Goal: Obtain resource: Download file/media

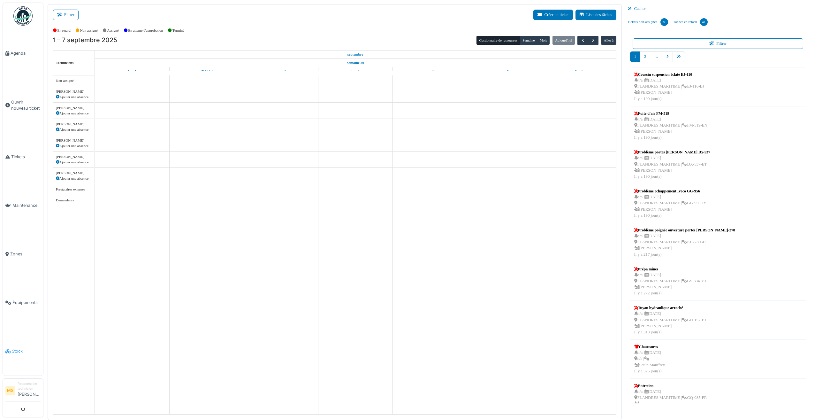
click at [9, 266] on link "Stock" at bounding box center [23, 351] width 40 height 49
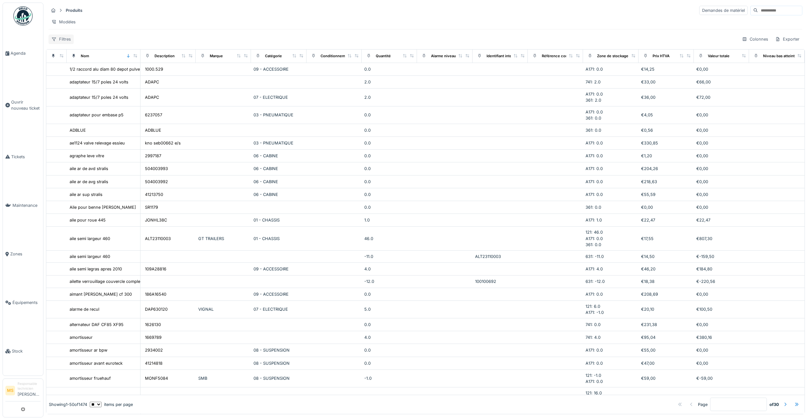
click at [57, 44] on div "Filtres" at bounding box center [61, 39] width 25 height 9
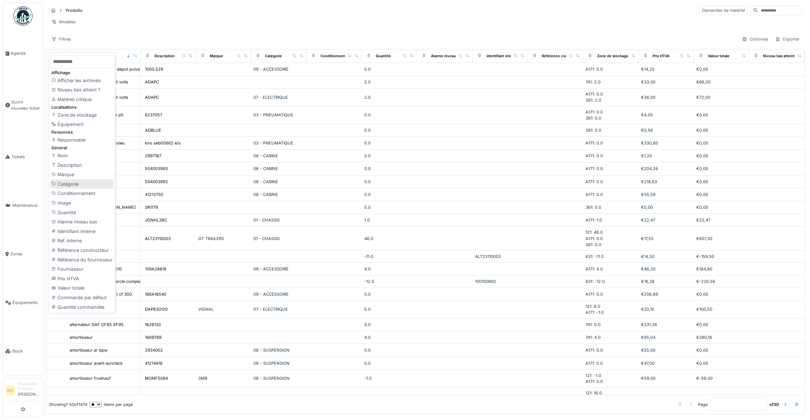
click at [73, 182] on div "Catégorie" at bounding box center [82, 184] width 64 height 10
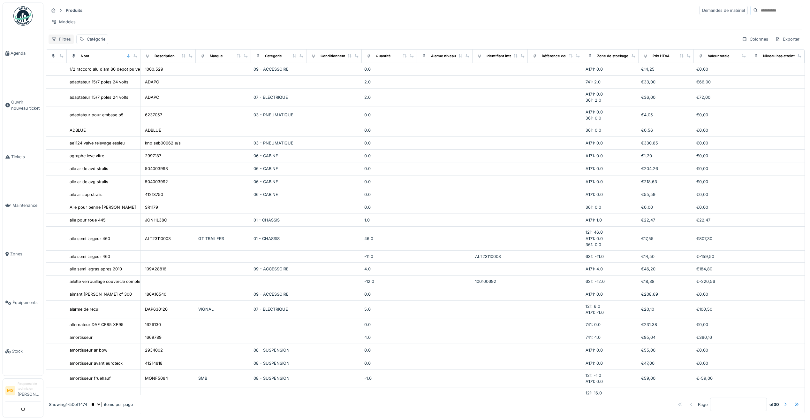
click at [65, 44] on div "Filtres" at bounding box center [61, 39] width 25 height 9
click at [161, 14] on div "Produits Demandes de matériel" at bounding box center [426, 10] width 754 height 11
click at [95, 42] on div "Catégorie" at bounding box center [96, 39] width 19 height 6
click at [85, 44] on div "Catégorie" at bounding box center [92, 39] width 32 height 9
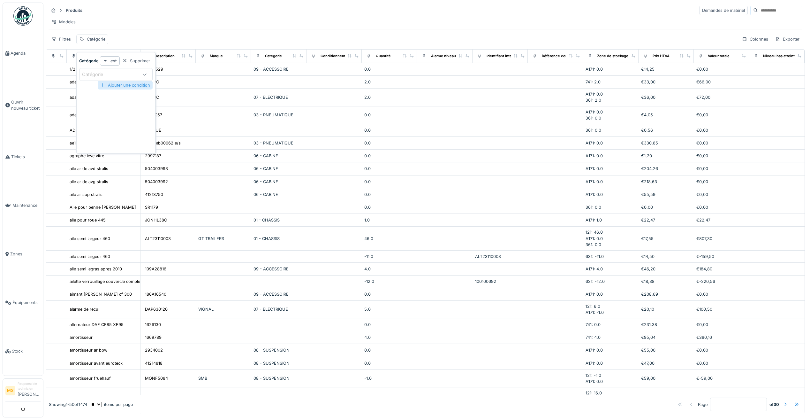
click at [117, 85] on div "Ajouter une condition" at bounding box center [125, 85] width 55 height 9
click at [60, 44] on div "Filtres" at bounding box center [61, 39] width 25 height 9
click at [132, 22] on div "Modèles" at bounding box center [426, 21] width 754 height 9
click at [100, 42] on div "Catégorie :" at bounding box center [99, 39] width 25 height 6
click at [95, 73] on div "Catégorie" at bounding box center [97, 74] width 30 height 7
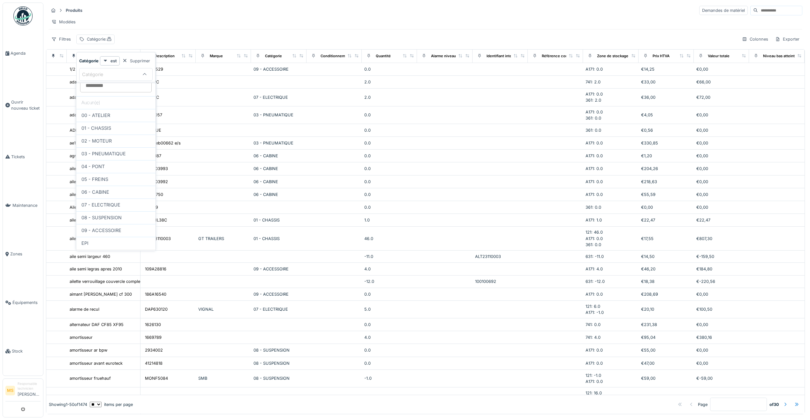
scroll to position [19, 0]
click at [101, 231] on div "EPI" at bounding box center [115, 232] width 69 height 7
type input "***"
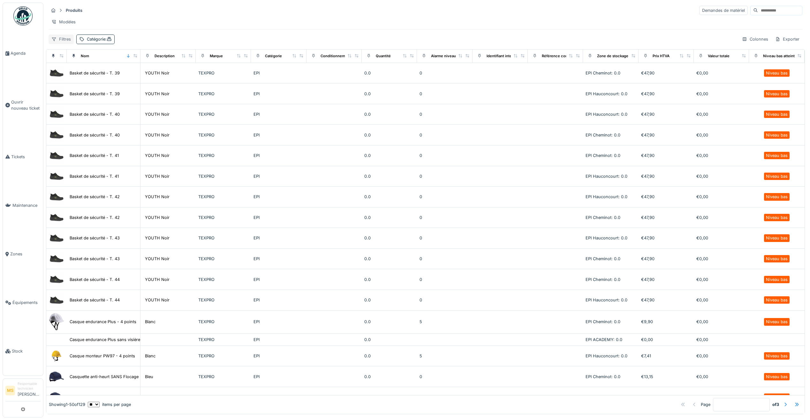
click at [64, 44] on div "Filtres" at bounding box center [61, 39] width 25 height 9
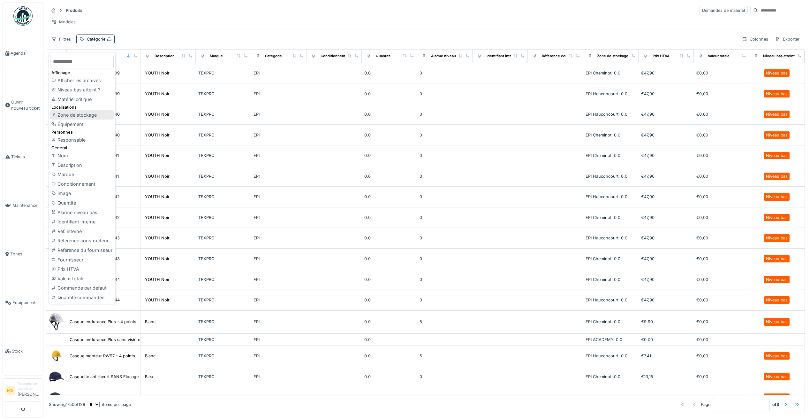
click at [64, 115] on div "Zone de stockage" at bounding box center [82, 115] width 64 height 10
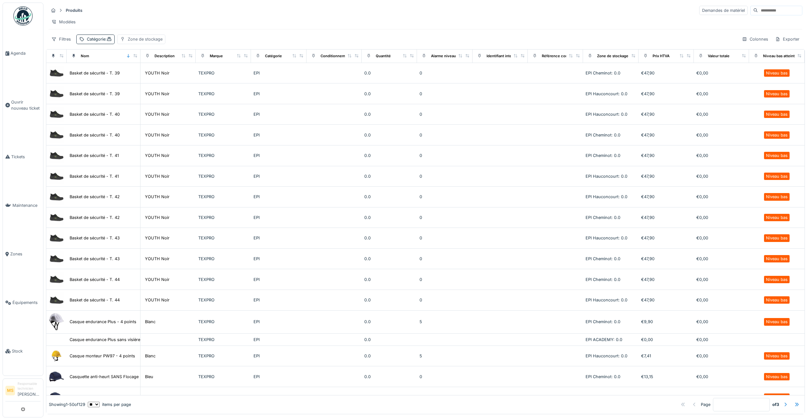
click at [156, 42] on div "Zone de stockage" at bounding box center [145, 39] width 35 height 6
click at [203, 77] on div at bounding box center [204, 74] width 5 height 6
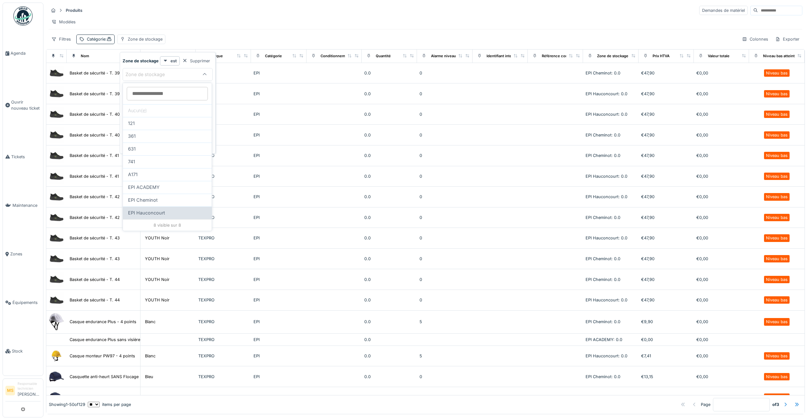
click at [155, 216] on div "EPI Hauconcourt" at bounding box center [167, 212] width 89 height 13
type input "*****"
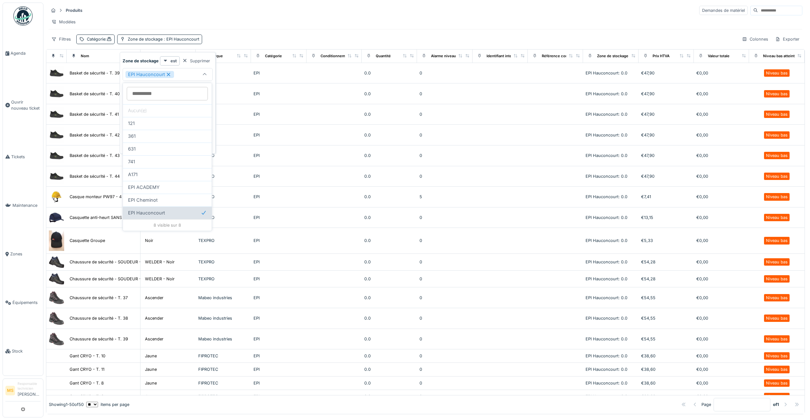
click at [134, 210] on span "EPI Hauconcourt" at bounding box center [146, 212] width 37 height 7
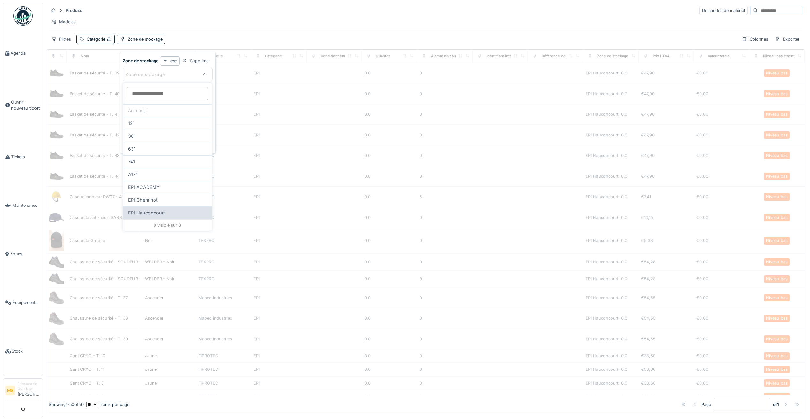
click at [134, 210] on span "EPI Hauconcourt" at bounding box center [146, 212] width 37 height 7
type input "*****"
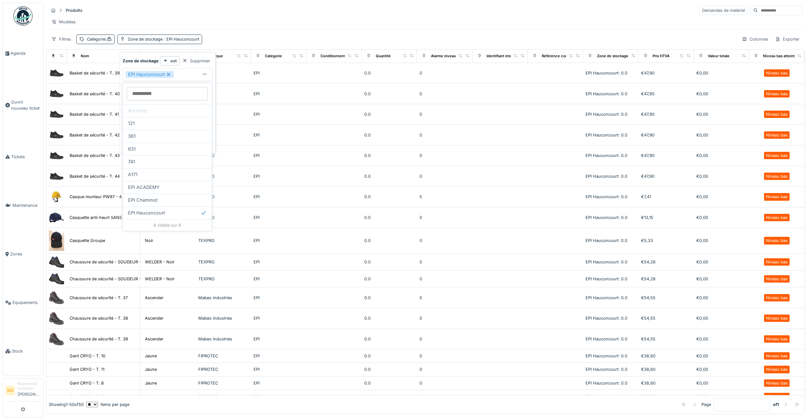
click at [204, 75] on icon at bounding box center [204, 75] width 5 height 4
click at [204, 75] on icon at bounding box center [204, 74] width 5 height 4
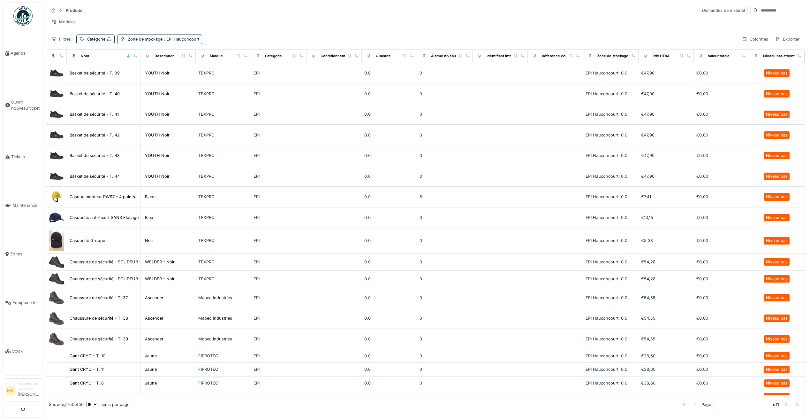
click at [275, 10] on div "Produits Demandes de matériel" at bounding box center [426, 10] width 754 height 11
click at [754, 42] on div "Colonnes" at bounding box center [756, 39] width 32 height 9
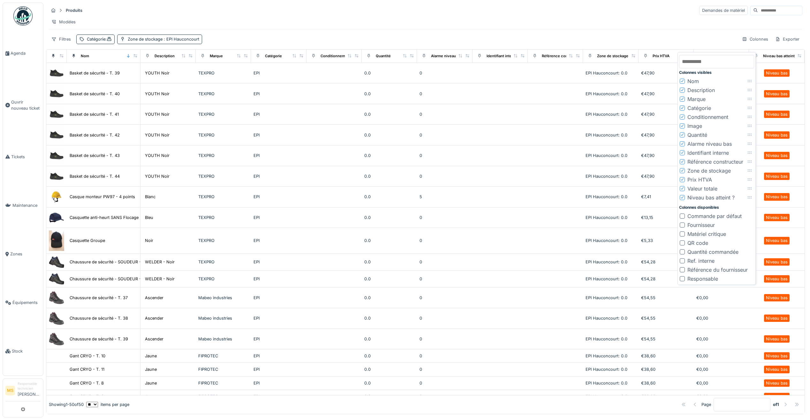
click at [683, 169] on icon at bounding box center [683, 170] width 4 height 3
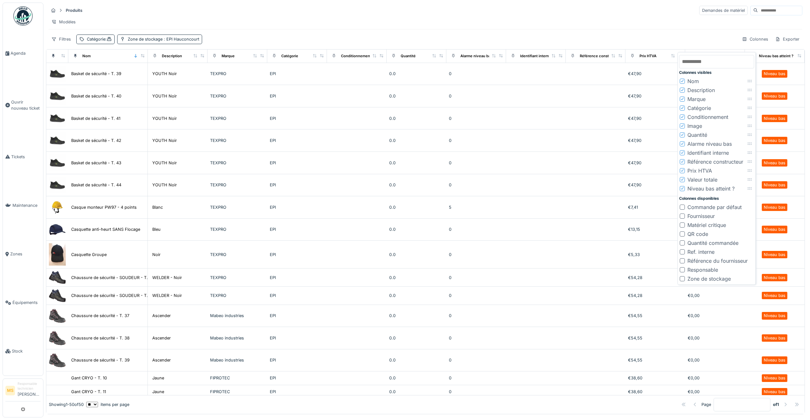
click at [683, 144] on icon at bounding box center [683, 143] width 4 height 3
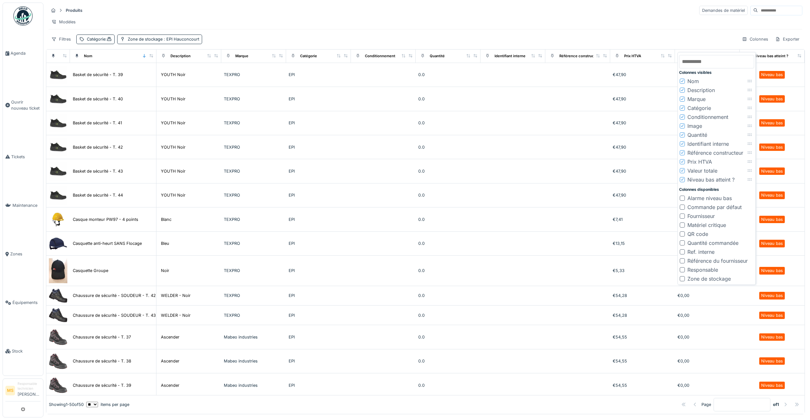
click at [682, 142] on icon at bounding box center [683, 143] width 4 height 3
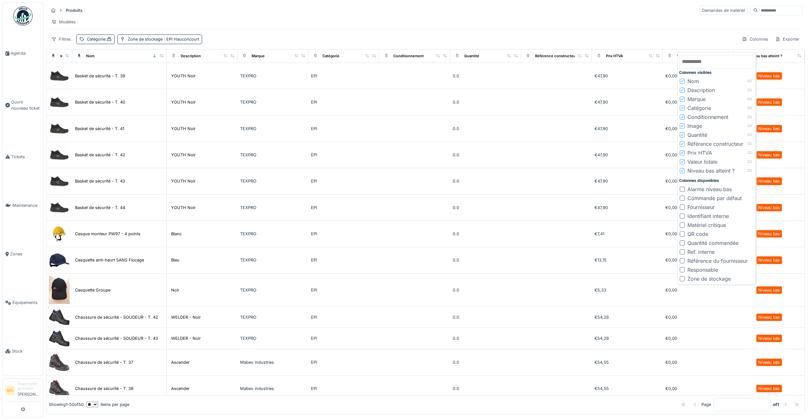
click at [683, 110] on div at bounding box center [683, 108] width 4 height 6
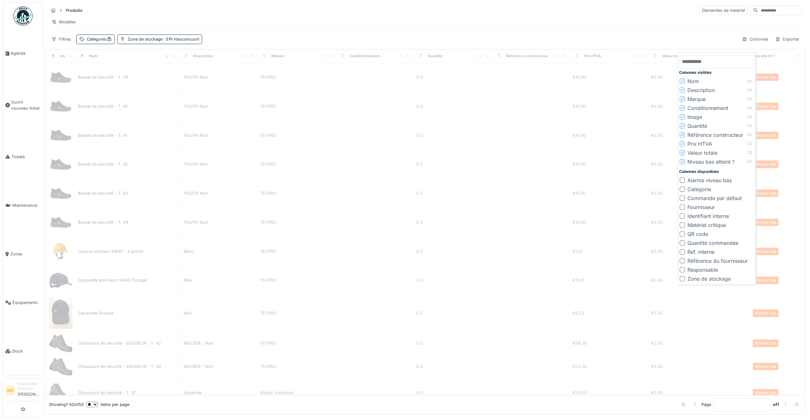
click at [682, 100] on icon at bounding box center [682, 99] width 3 height 3
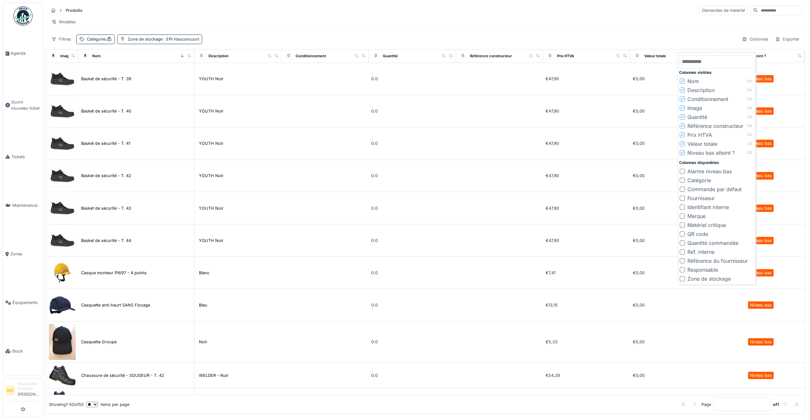
click at [683, 280] on div at bounding box center [682, 278] width 5 height 5
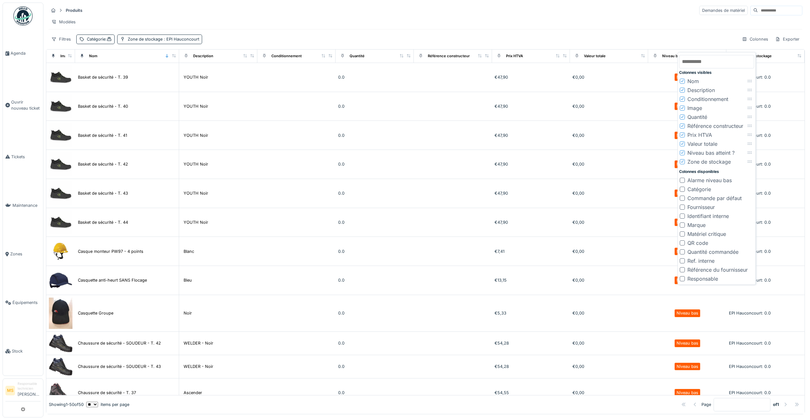
click at [682, 99] on icon at bounding box center [683, 98] width 4 height 3
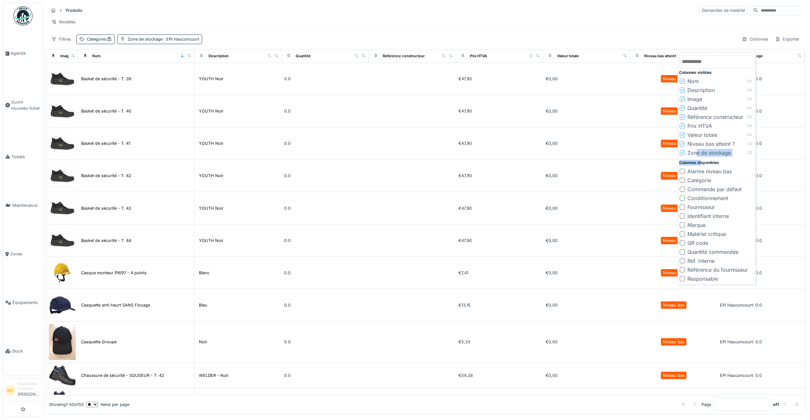
drag, startPoint x: 698, startPoint y: 153, endPoint x: 703, endPoint y: 162, distance: 10.2
click at [703, 162] on div "Colonnes visibles Nom Description Image Quantité Référence constructeur Prix HT…" at bounding box center [717, 168] width 75 height 229
drag, startPoint x: 703, startPoint y: 162, endPoint x: 701, endPoint y: 73, distance: 89.5
click at [701, 73] on div "Colonnes visibles" at bounding box center [717, 73] width 75 height 6
drag, startPoint x: 684, startPoint y: 99, endPoint x: 687, endPoint y: 88, distance: 11.0
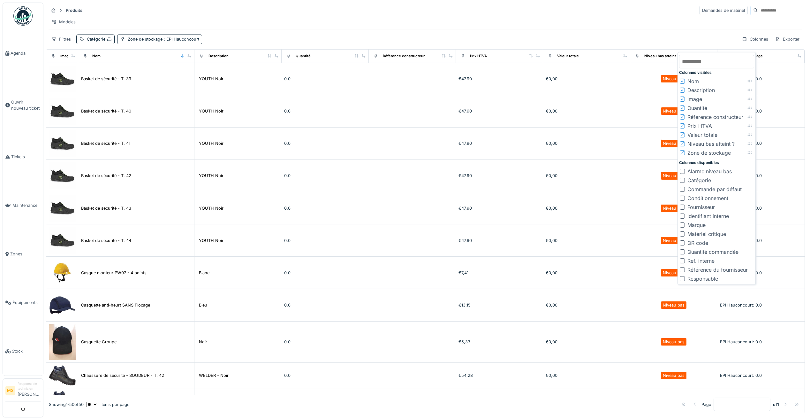
click at [687, 88] on div "Colonnes visibles Nom Description Image Quantité Référence constructeur Prix HT…" at bounding box center [717, 168] width 75 height 229
click at [684, 116] on icon at bounding box center [683, 116] width 4 height 3
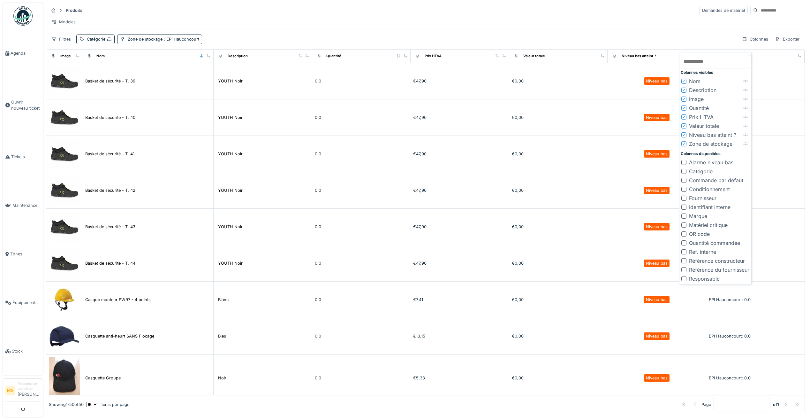
click at [686, 216] on div at bounding box center [684, 215] width 5 height 5
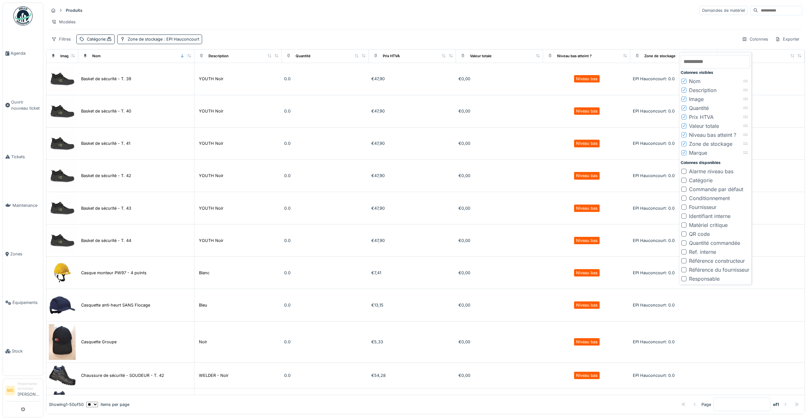
click at [684, 126] on icon at bounding box center [684, 125] width 4 height 3
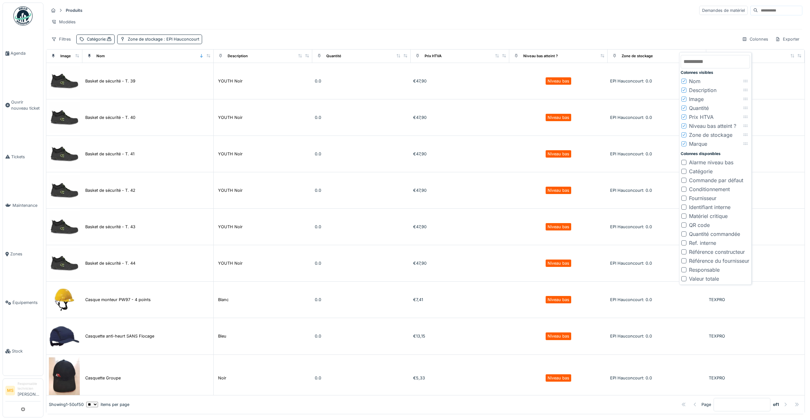
click at [684, 280] on div at bounding box center [684, 278] width 5 height 5
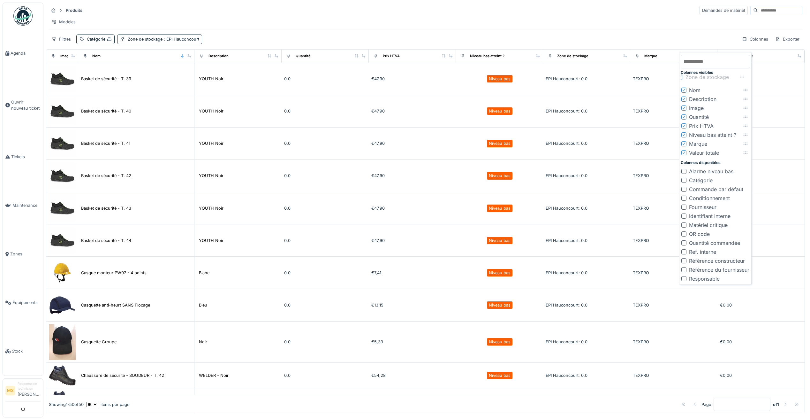
drag, startPoint x: 751, startPoint y: 135, endPoint x: 748, endPoint y: 77, distance: 57.9
click at [745, 77] on icon at bounding box center [742, 77] width 5 height 4
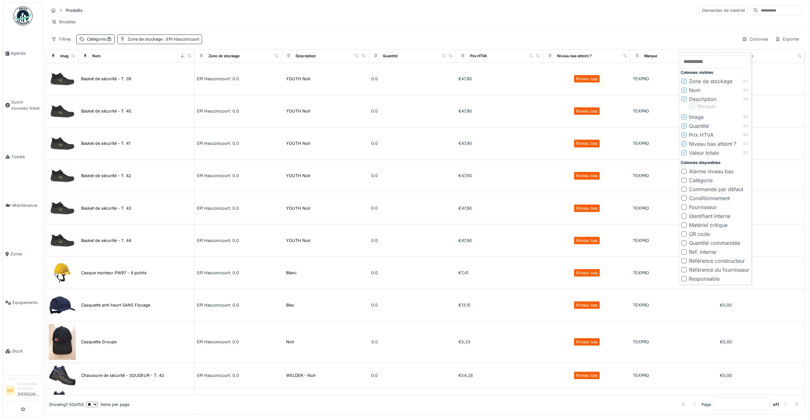
drag, startPoint x: 750, startPoint y: 142, endPoint x: 756, endPoint y: 105, distance: 36.9
click at [756, 105] on icon at bounding box center [753, 106] width 5 height 4
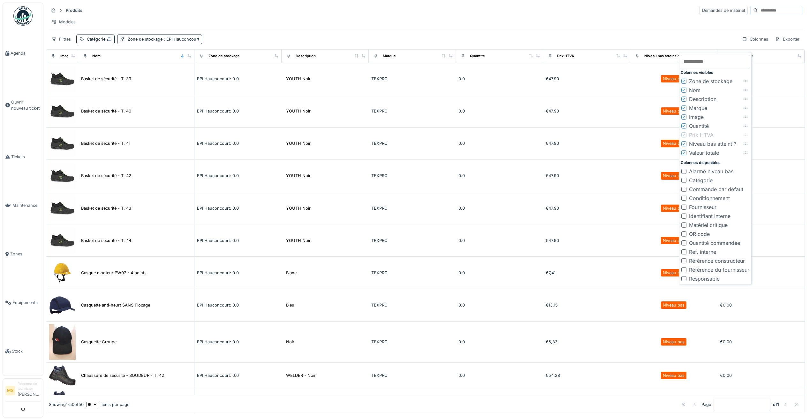
click at [749, 133] on icon at bounding box center [745, 135] width 5 height 4
drag, startPoint x: 750, startPoint y: 142, endPoint x: 754, endPoint y: 156, distance: 14.4
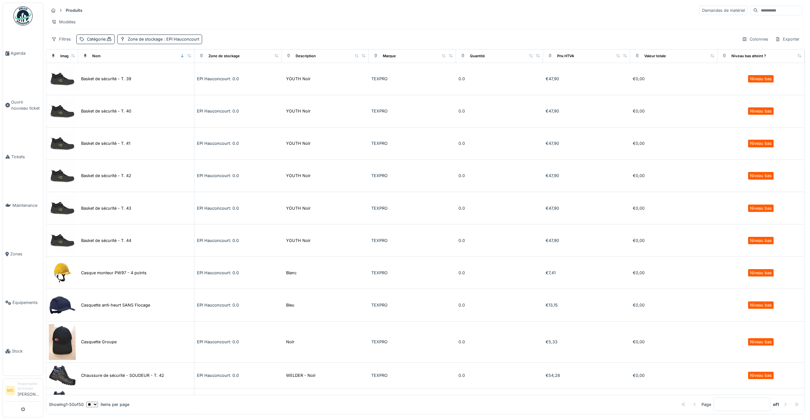
click at [699, 23] on div "Modèles" at bounding box center [426, 21] width 754 height 9
click at [713, 12] on div "Demandes de matériel" at bounding box center [724, 10] width 49 height 9
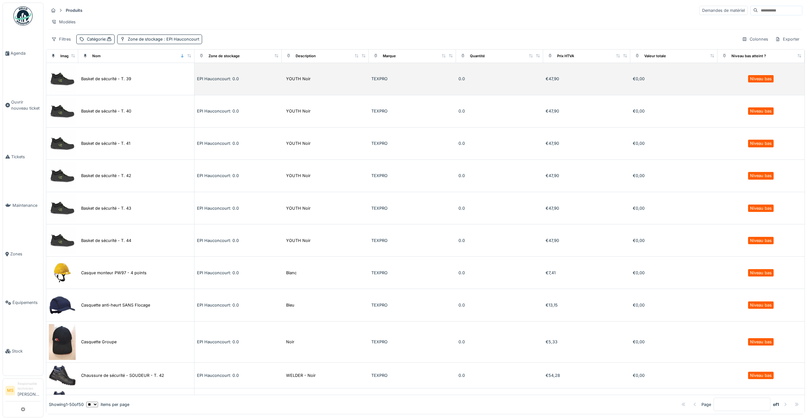
click at [147, 79] on td "Basket de sécurité - T. 39" at bounding box center [136, 79] width 116 height 32
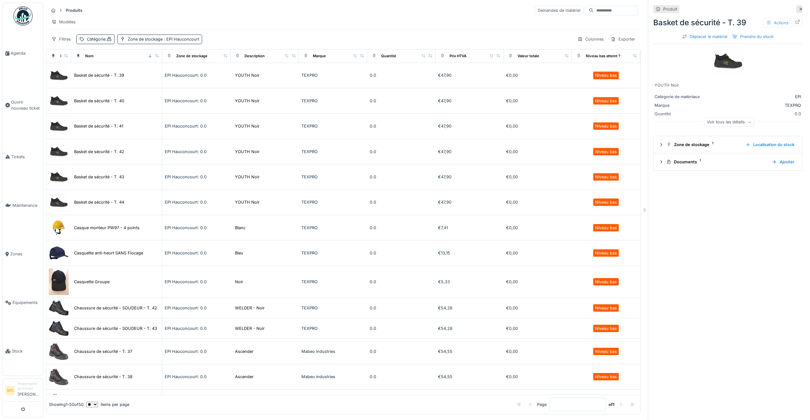
click at [765, 20] on div "Actions" at bounding box center [778, 22] width 28 height 9
click at [719, 126] on div "Voir tous les détails" at bounding box center [729, 122] width 50 height 9
click at [496, 17] on div "Produits Demandes de matériel Modèles Filtres Catégorie : Zone de stockage : EP…" at bounding box center [343, 25] width 595 height 44
click at [770, 20] on div "Actions" at bounding box center [778, 22] width 28 height 9
click at [463, 10] on div "Produits Demandes de matériel" at bounding box center [344, 10] width 590 height 11
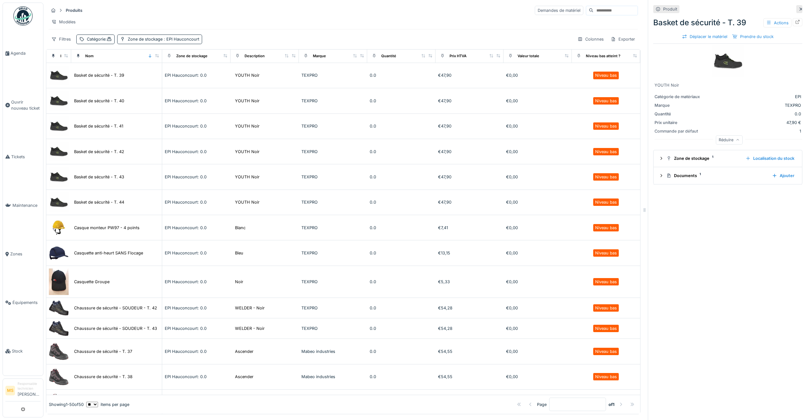
click at [154, 4] on div "Produits Demandes de matériel Modèles Filtres Catégorie : Zone de stockage : EP…" at bounding box center [343, 25] width 595 height 44
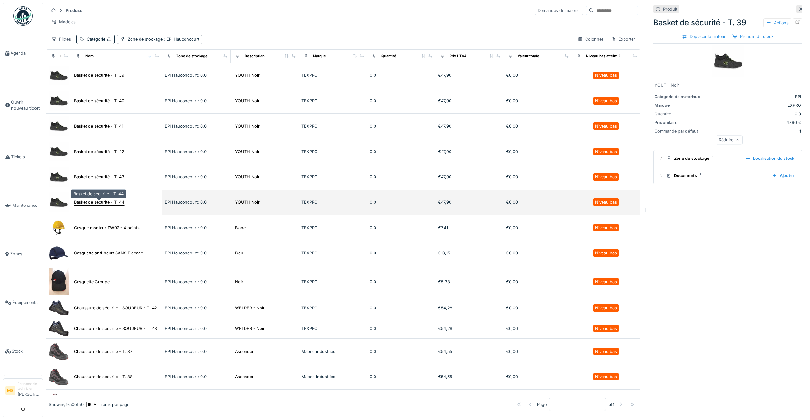
click at [91, 203] on div "Basket de sécurité - T. 44" at bounding box center [99, 202] width 50 height 6
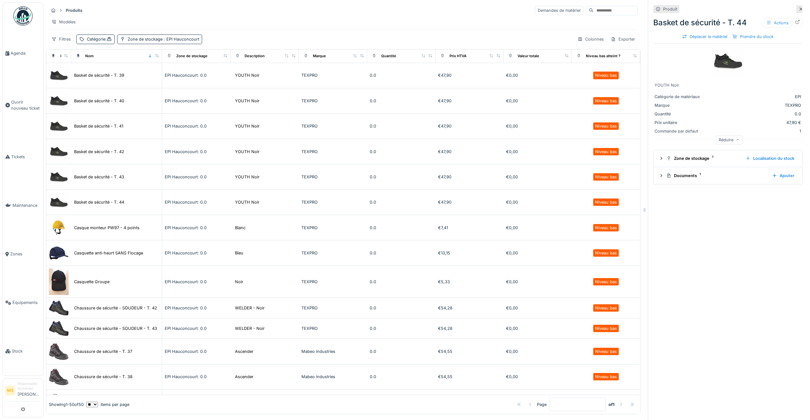
click at [766, 23] on div "Actions" at bounding box center [778, 22] width 28 height 9
click at [463, 12] on div "Produits Demandes de matériel" at bounding box center [344, 10] width 590 height 11
click at [536, 13] on div "Demandes de matériel" at bounding box center [559, 10] width 49 height 9
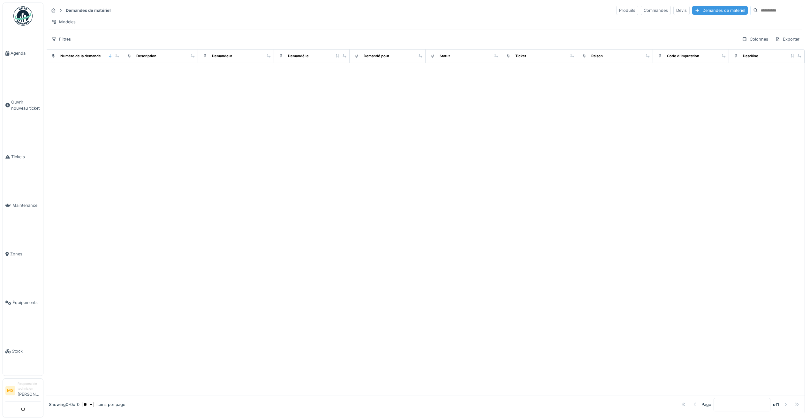
click at [693, 10] on div "Demandes de matériel" at bounding box center [721, 10] width 56 height 9
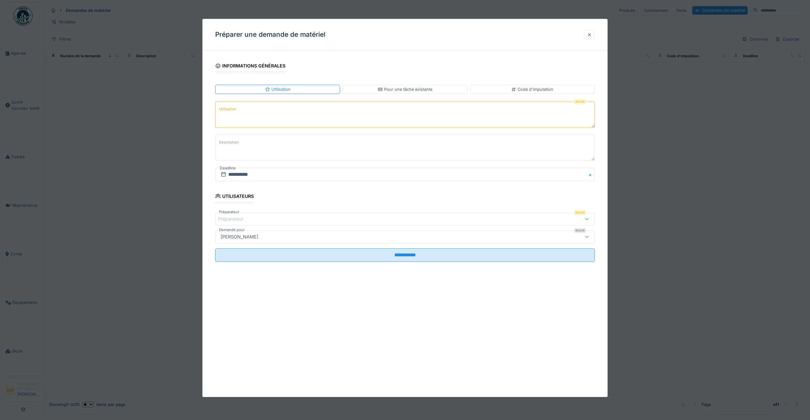
click at [592, 35] on div at bounding box center [589, 35] width 5 height 6
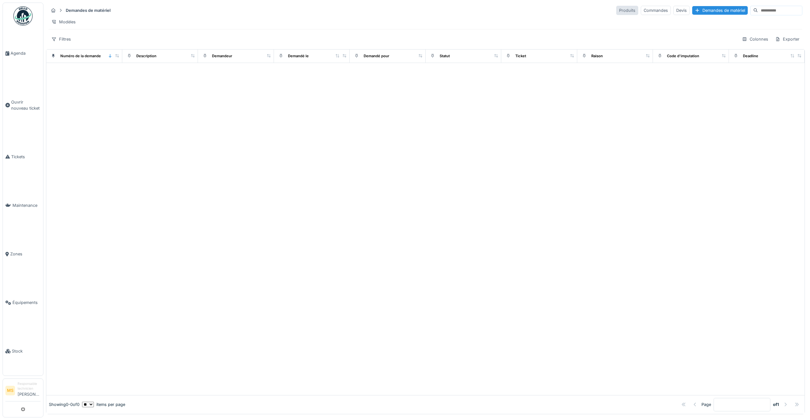
click at [617, 10] on div "Produits" at bounding box center [628, 10] width 22 height 9
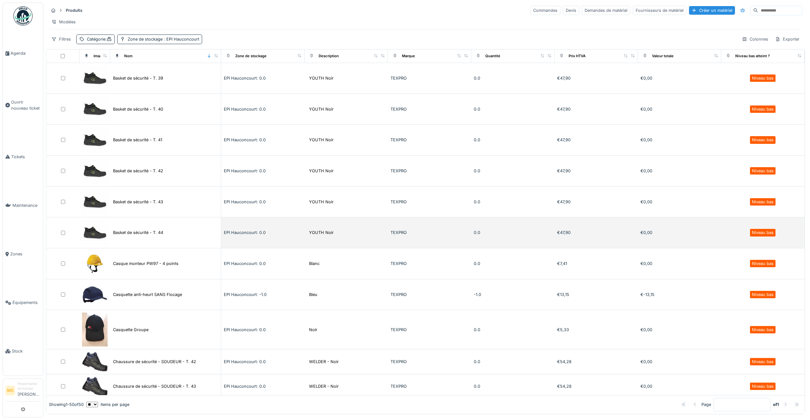
click at [149, 230] on td "Basket de sécurité - T. 44" at bounding box center [165, 232] width 111 height 31
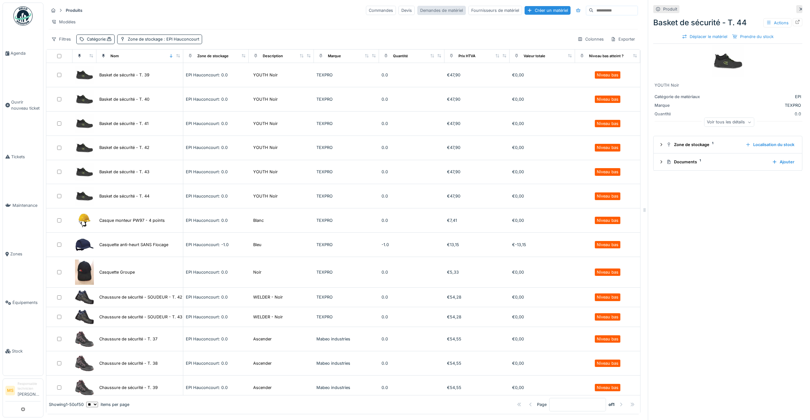
click at [426, 12] on div "Demandes de matériel" at bounding box center [442, 10] width 49 height 9
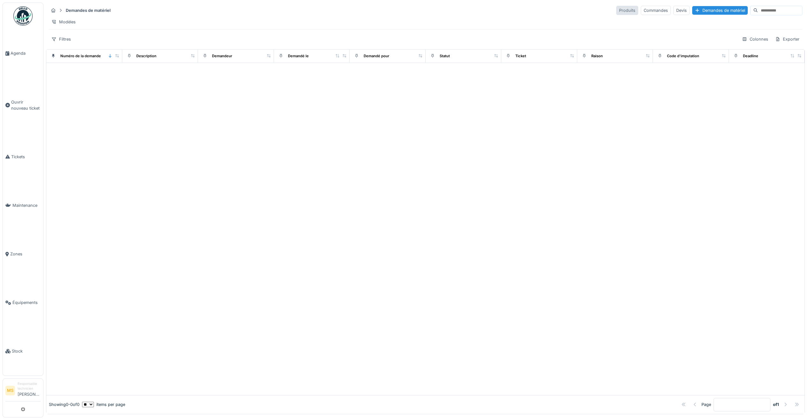
click at [617, 10] on div "Produits" at bounding box center [628, 10] width 22 height 9
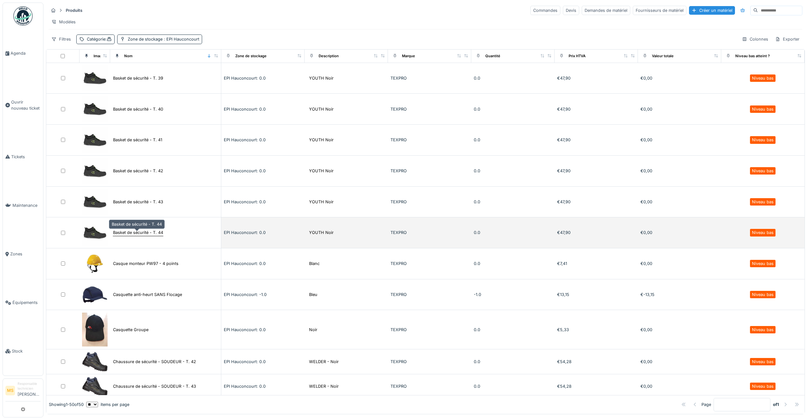
click at [141, 233] on div "Basket de sécurité - T. 44" at bounding box center [138, 232] width 50 height 6
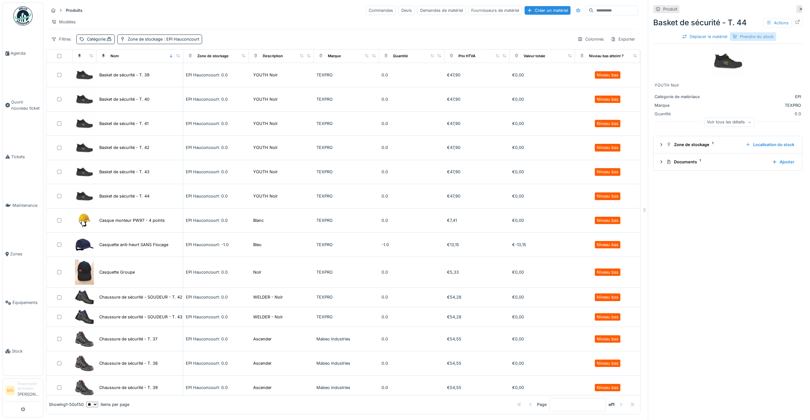
click at [740, 36] on div "Prendre du stock" at bounding box center [753, 36] width 46 height 9
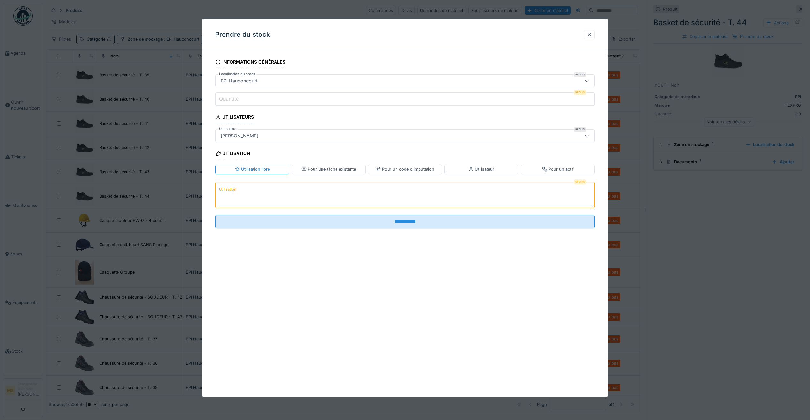
click at [341, 79] on div "EPI Hauconcourt" at bounding box center [383, 80] width 331 height 7
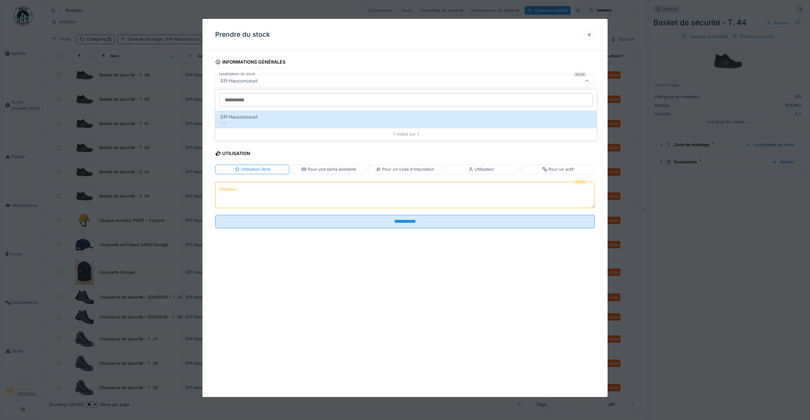
click at [341, 79] on div "EPI Hauconcourt" at bounding box center [383, 80] width 331 height 7
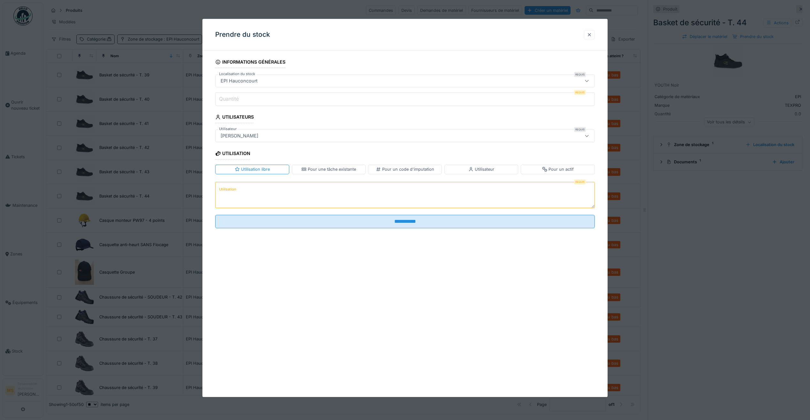
click at [592, 34] on div at bounding box center [589, 35] width 5 height 6
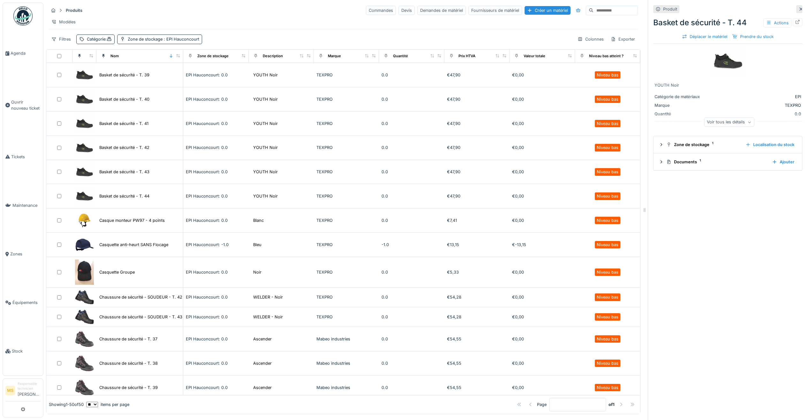
click at [294, 16] on hr at bounding box center [344, 16] width 590 height 0
click at [617, 44] on div "Exporter" at bounding box center [623, 39] width 30 height 9
click at [622, 77] on div "Export des utilisations" at bounding box center [652, 78] width 104 height 10
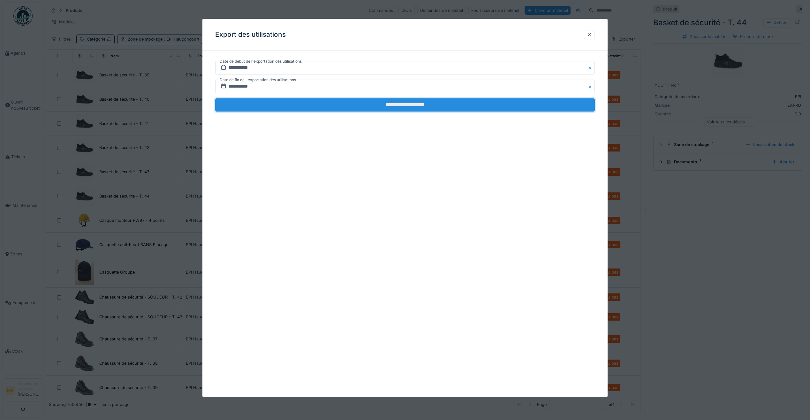
click at [414, 105] on input "**********" at bounding box center [405, 104] width 380 height 13
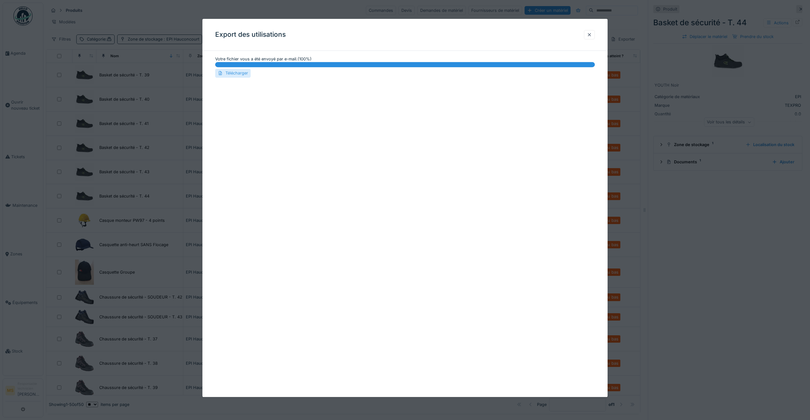
click at [241, 73] on div "Télécharger" at bounding box center [232, 73] width 35 height 9
click at [590, 33] on div at bounding box center [589, 35] width 5 height 6
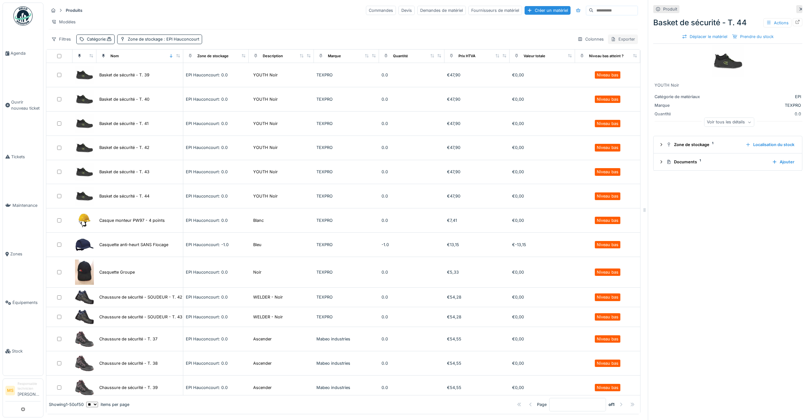
click at [624, 44] on div "Exporter" at bounding box center [623, 39] width 30 height 9
click at [620, 75] on div "Export des utilisations" at bounding box center [652, 78] width 104 height 10
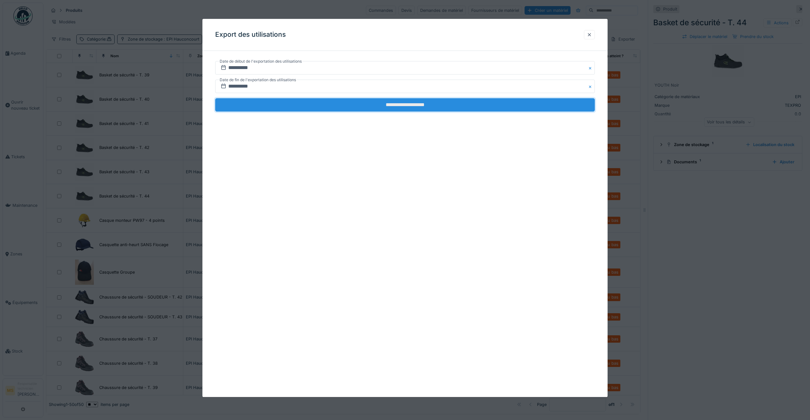
click at [431, 101] on input "**********" at bounding box center [405, 104] width 380 height 13
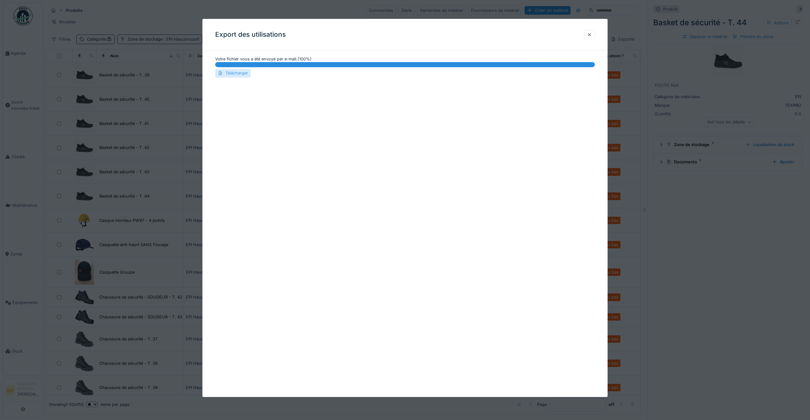
click at [242, 73] on div "Télécharger" at bounding box center [232, 73] width 35 height 9
click at [595, 37] on div at bounding box center [589, 34] width 11 height 9
